Goal: Contribute content

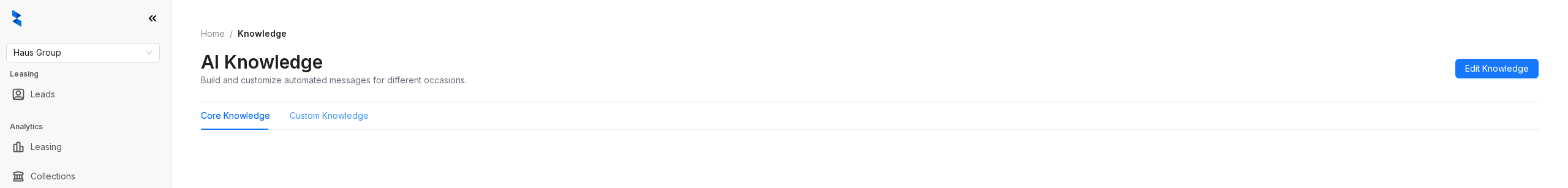
click at [312, 124] on div "Custom Knowledge" at bounding box center [329, 115] width 79 height 28
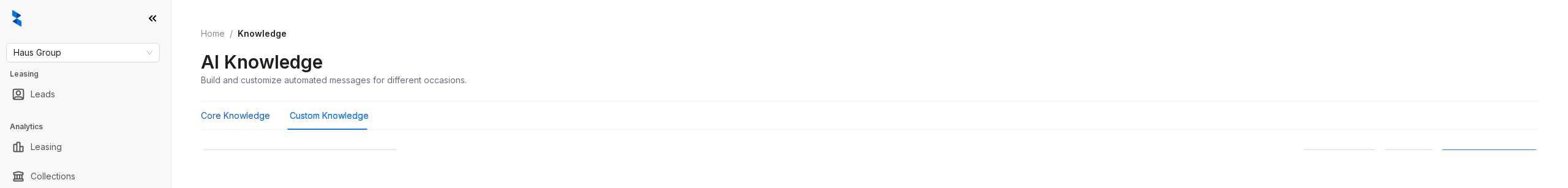
click at [244, 115] on Knowledge "Core Knowledge" at bounding box center [235, 115] width 69 height 14
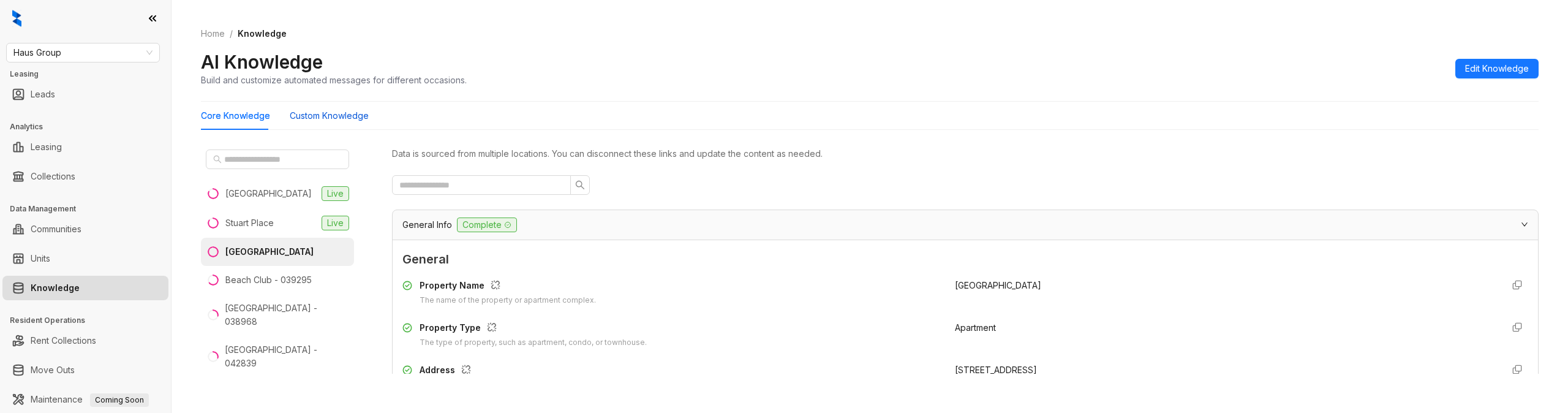
click at [346, 114] on Knowledge "Custom Knowledge" at bounding box center [329, 115] width 79 height 14
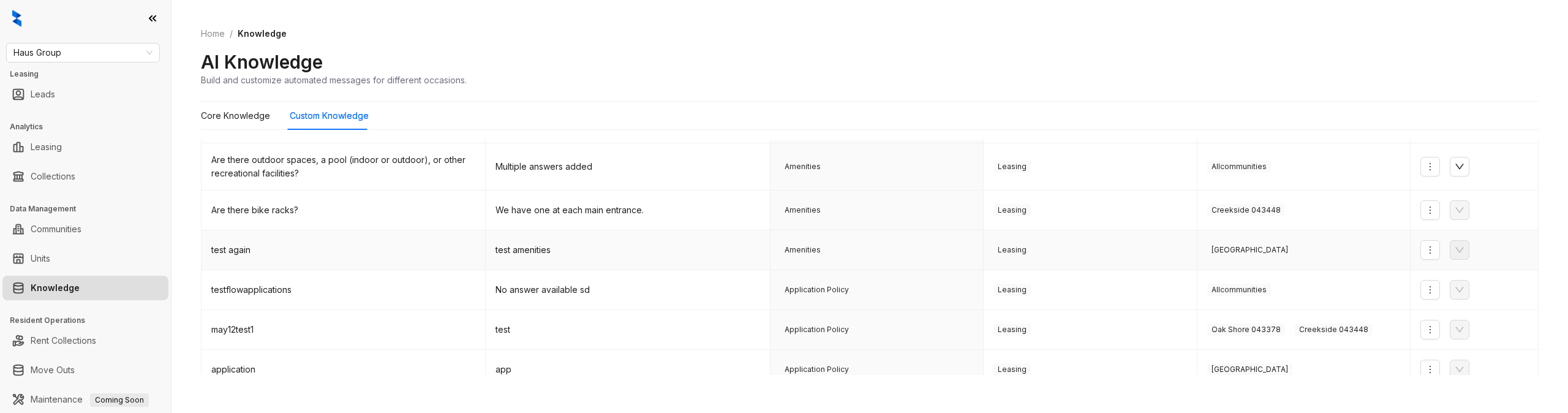
scroll to position [204, 0]
click at [340, 187] on div "testflowapplications" at bounding box center [343, 289] width 264 height 14
click at [278, 187] on div "testflowapplications" at bounding box center [343, 289] width 264 height 14
click at [278, 187] on div "testflowapplications" at bounding box center [343, 289] width 264 height 14
drag, startPoint x: 462, startPoint y: 296, endPoint x: 1091, endPoint y: 308, distance: 629.1
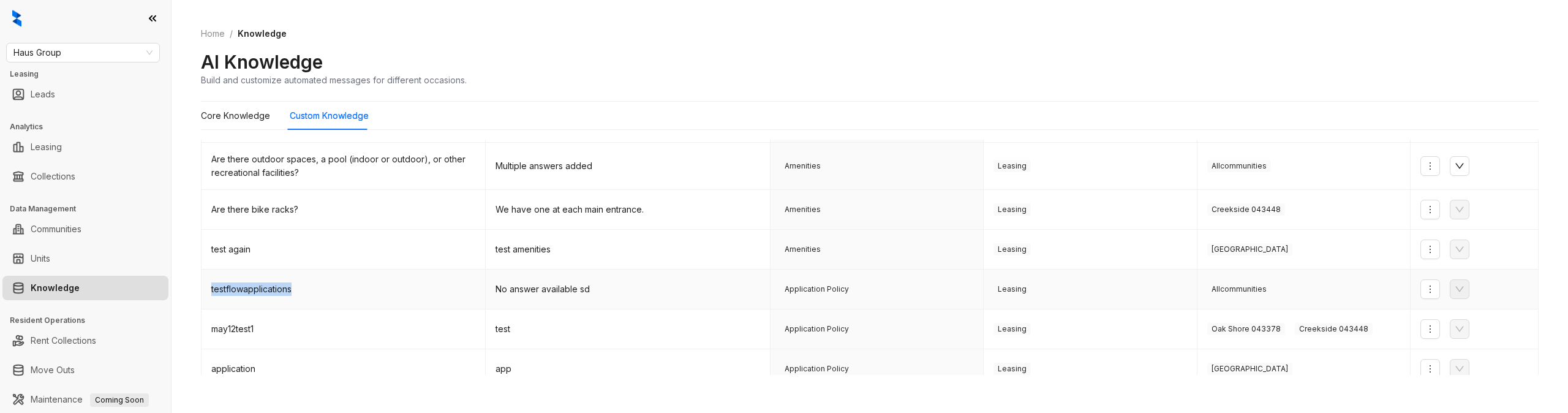
click at [462, 187] on td "testflowapplications" at bounding box center [343, 289] width 284 height 40
click at [1433, 187] on icon "more" at bounding box center [1430, 289] width 10 height 10
click at [1451, 187] on span "Edit Knowledge" at bounding box center [1470, 334] width 80 height 14
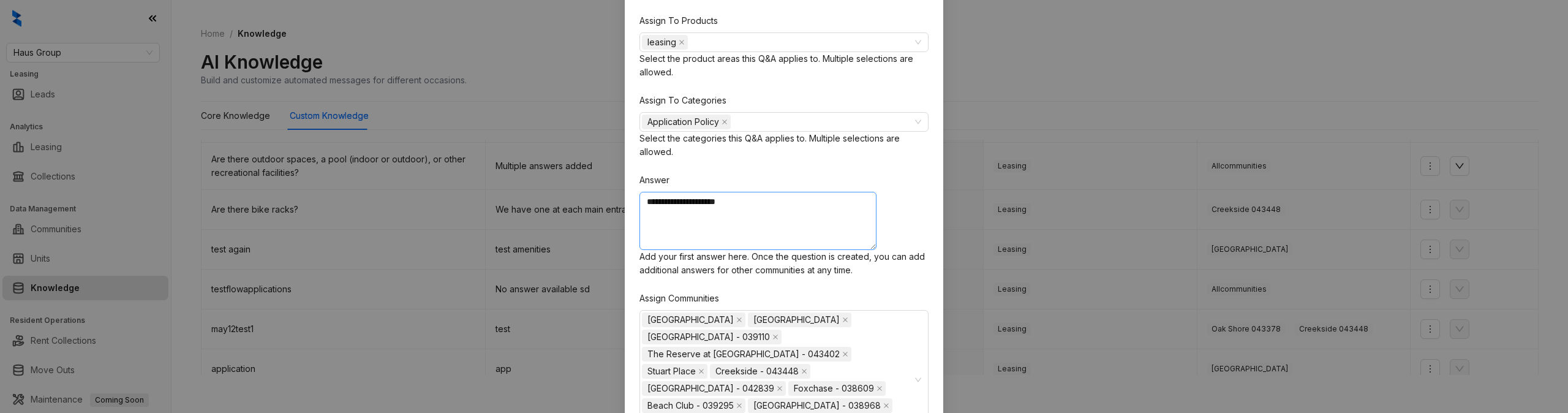
scroll to position [103, 0]
click at [802, 187] on textarea "**********" at bounding box center [758, 217] width 237 height 58
click at [756, 187] on textarea "**********" at bounding box center [758, 217] width 237 height 58
click at [750, 187] on textarea "**********" at bounding box center [762, 218] width 245 height 60
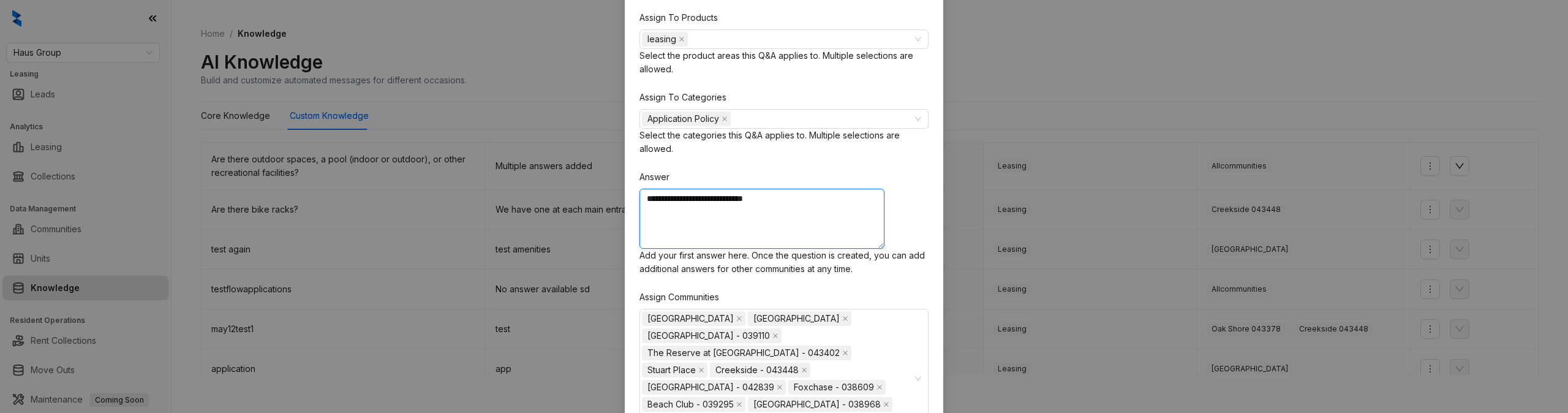
type textarea "**********"
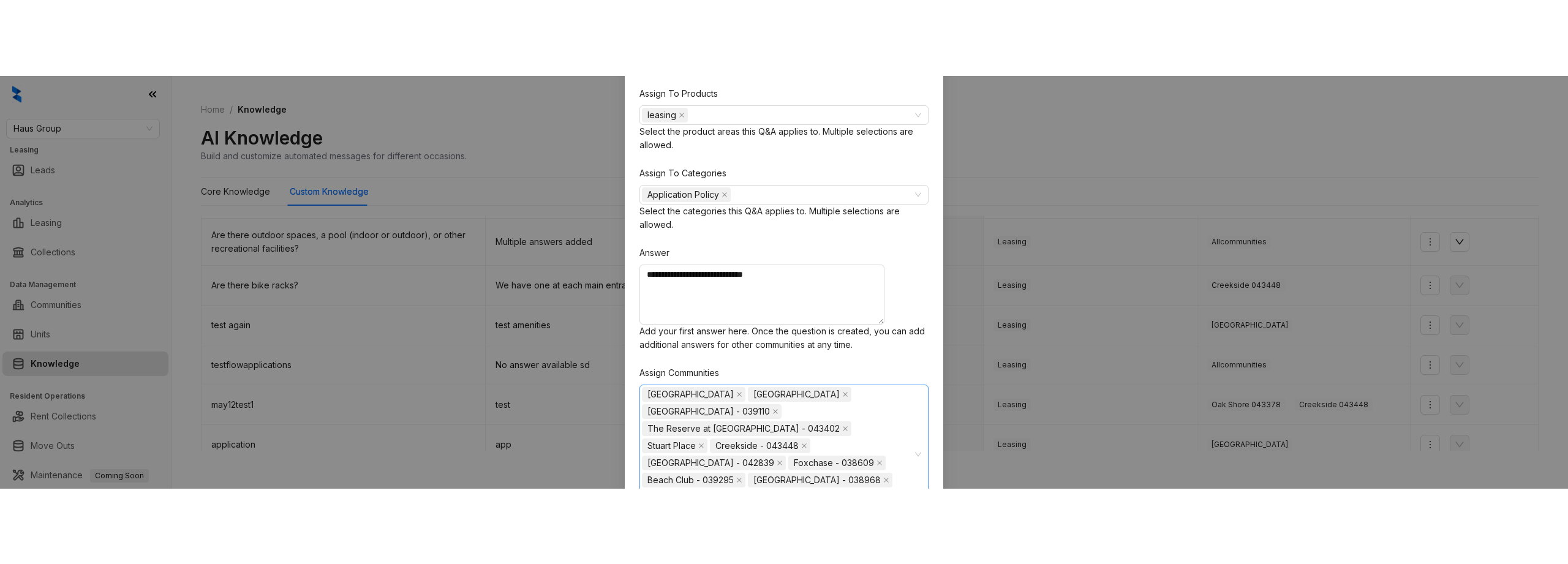
scroll to position [204, 0]
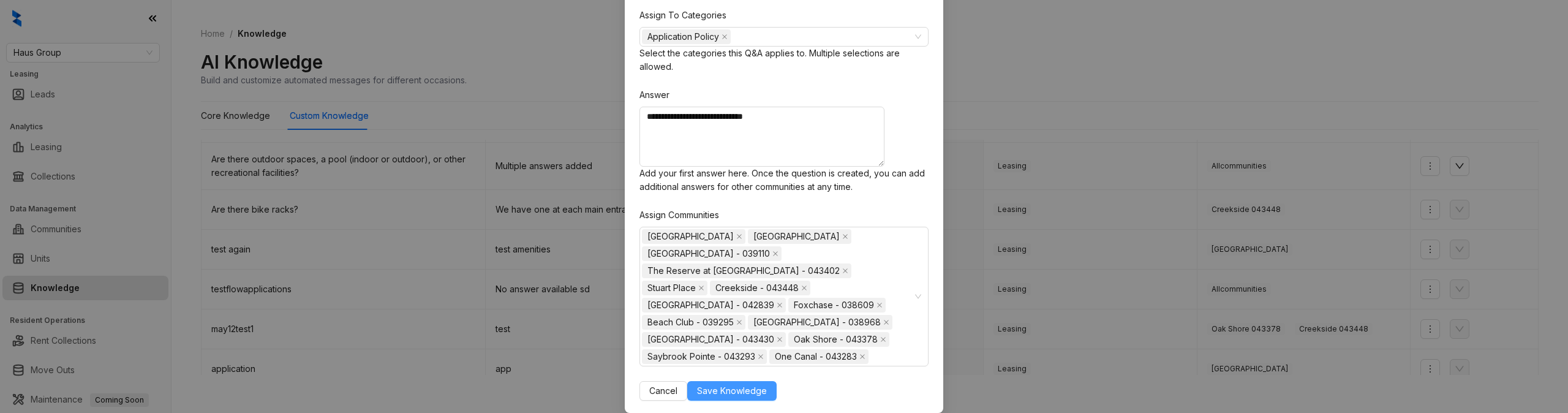
click at [767, 187] on span "Save Knowledge" at bounding box center [732, 391] width 70 height 14
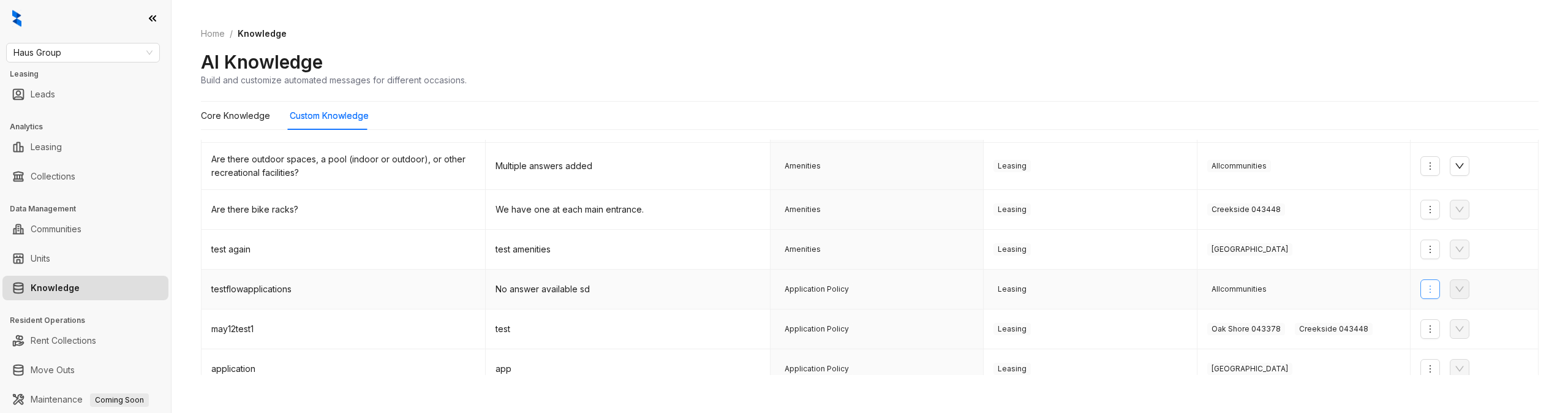
click at [1429, 187] on icon "more" at bounding box center [1430, 289] width 10 height 10
click at [1303, 57] on div "AI Knowledge Build and customize automated messages for different occasions." at bounding box center [869, 68] width 1338 height 36
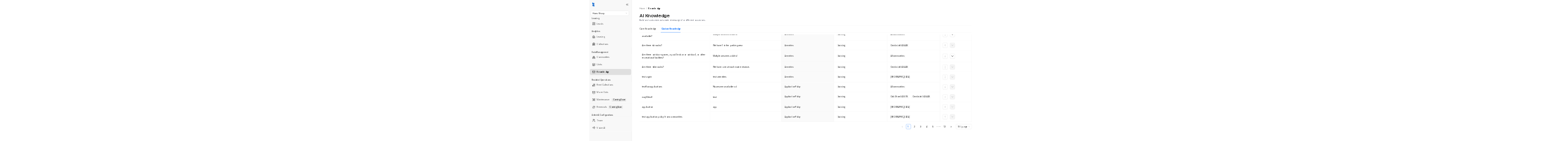
scroll to position [146, 0]
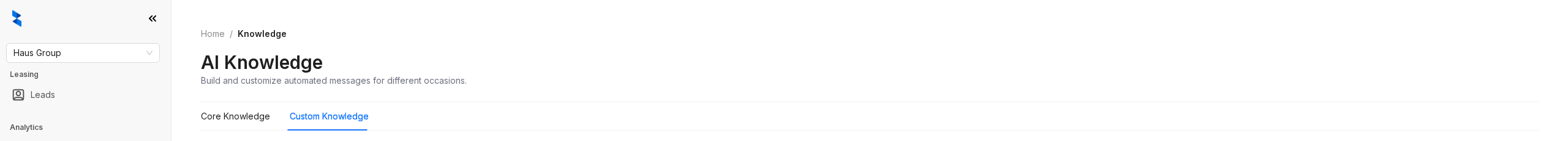
drag, startPoint x: 1180, startPoint y: 137, endPoint x: 1135, endPoint y: 132, distance: 45.3
click at [1167, 137] on div "Core Knowledge Custom Knowledge Expand All Filter Add Knowledge Question Answer…" at bounding box center [869, 121] width 1338 height 38
